Goal: Transaction & Acquisition: Purchase product/service

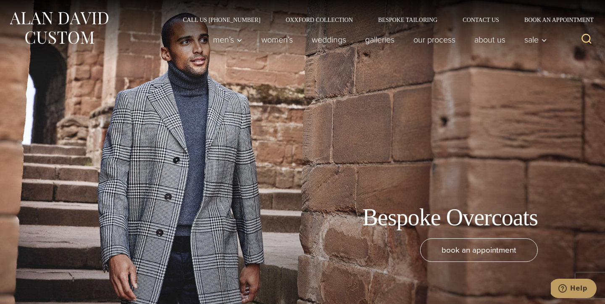
click at [404, 21] on link "Bespoke Tailoring" at bounding box center [408, 20] width 85 height 6
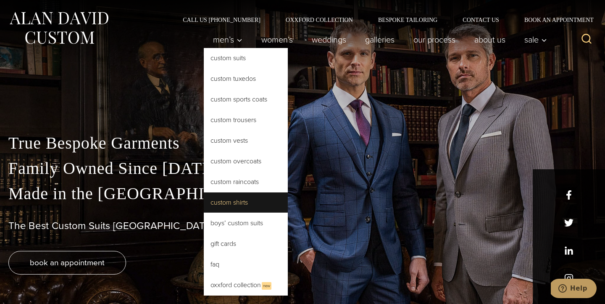
click at [233, 197] on link "Custom Shirts" at bounding box center [246, 202] width 84 height 20
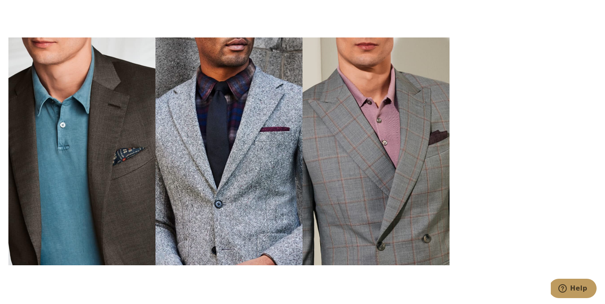
scroll to position [2545, 0]
